Goal: Information Seeking & Learning: Learn about a topic

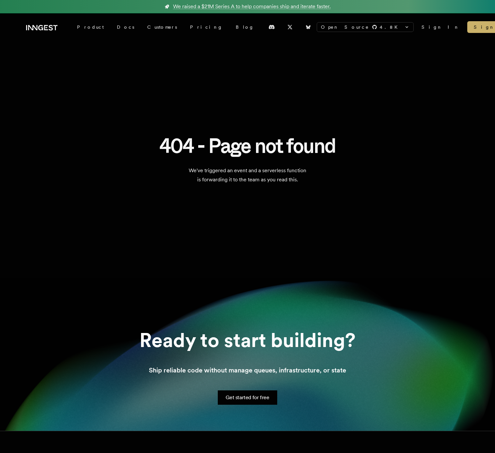
click at [35, 28] on icon at bounding box center [32, 27] width 9 height 5
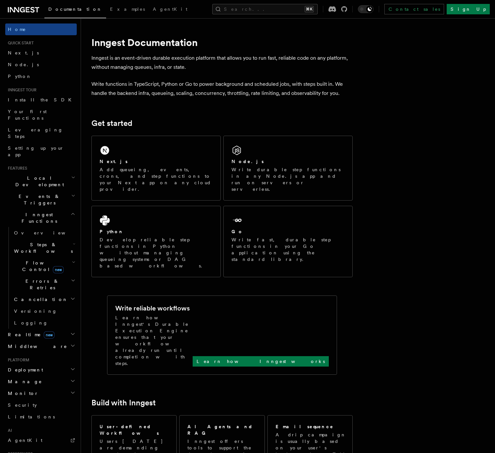
click at [60, 257] on h2 "Flow Control new" at bounding box center [43, 266] width 65 height 18
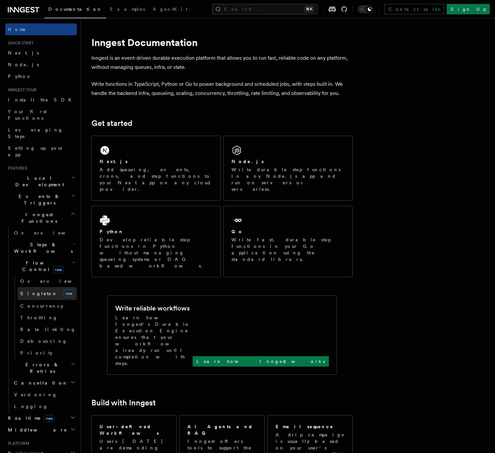
click at [58, 287] on link "[PERSON_NAME] new" at bounding box center [47, 293] width 59 height 13
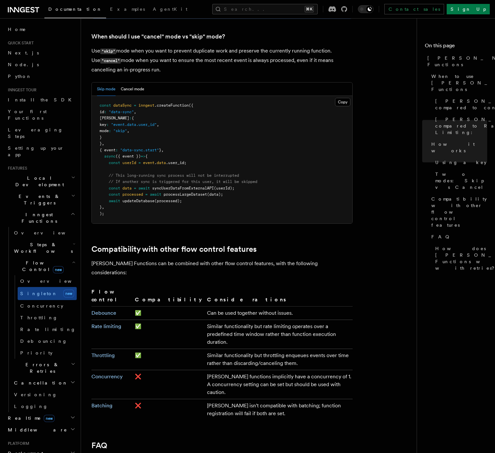
scroll to position [959, 0]
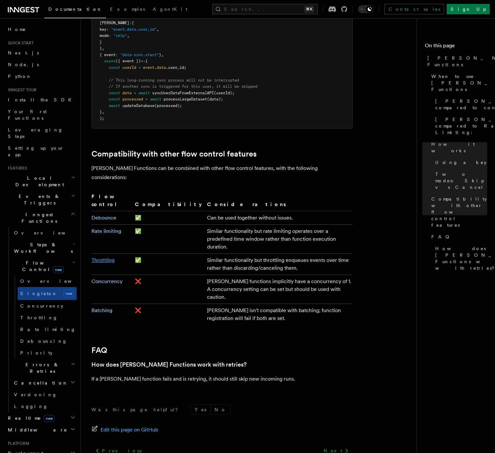
click at [108, 257] on link "Throttling" at bounding box center [102, 260] width 23 height 6
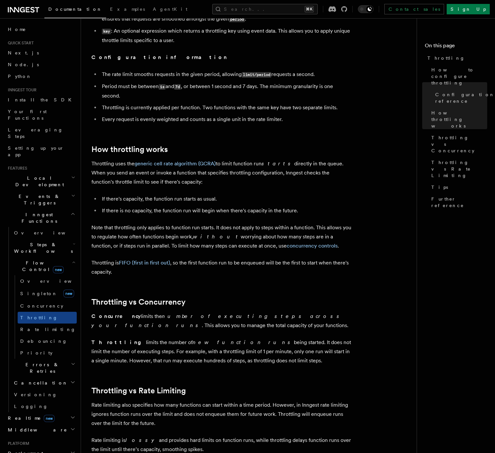
scroll to position [344, 0]
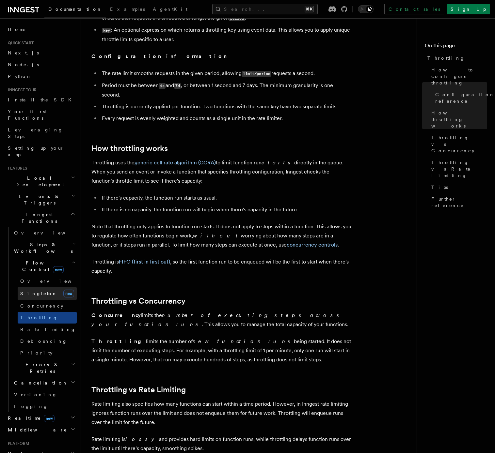
click at [45, 287] on link "[PERSON_NAME] new" at bounding box center [47, 293] width 59 height 13
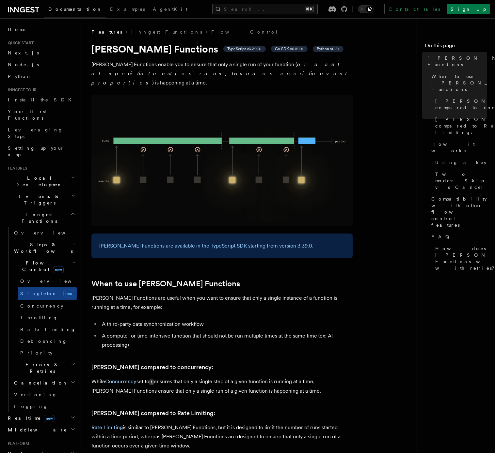
click at [39, 193] on span "Events & Triggers" at bounding box center [38, 199] width 66 height 13
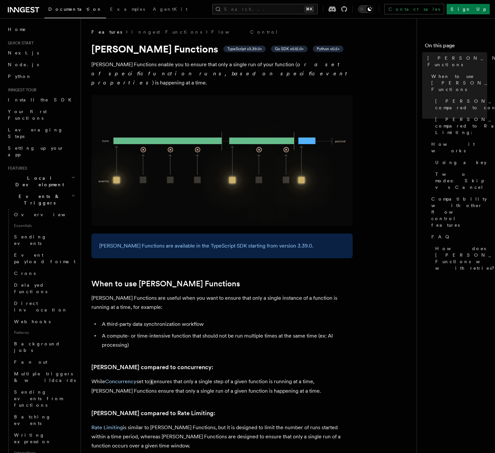
click at [39, 193] on span "Events & Triggers" at bounding box center [38, 199] width 66 height 13
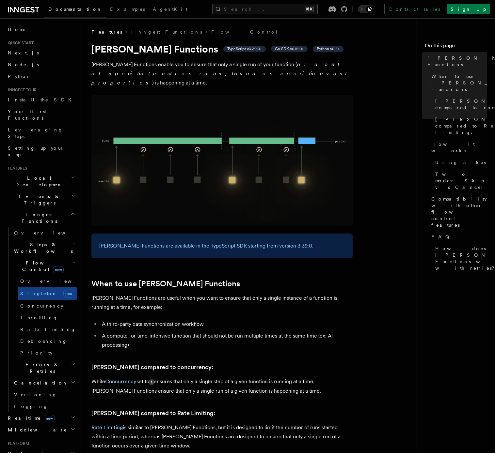
click at [23, 11] on icon at bounding box center [22, 9] width 5 height 5
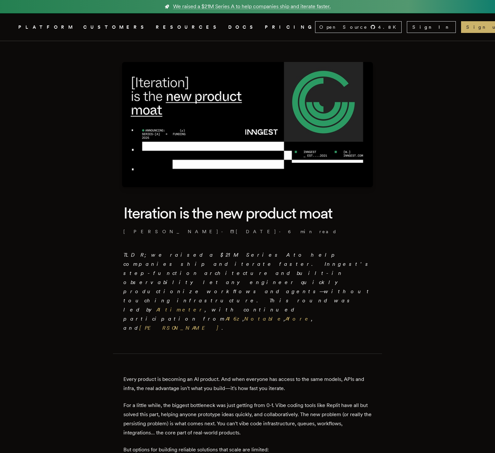
click at [239, 272] on em "TLDR; we raised a $21M Series A to help companies ship and iterate faster. Inng…" at bounding box center [247, 291] width 248 height 79
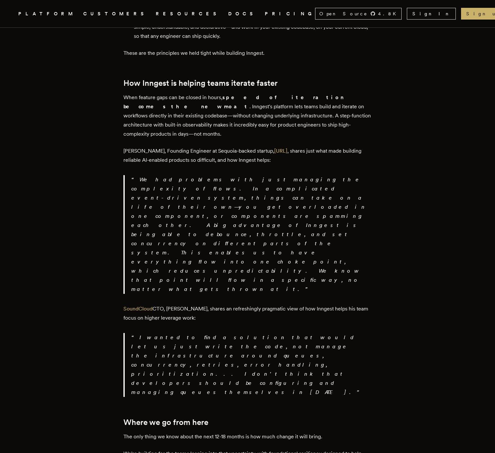
scroll to position [1049, 0]
